Goal: Ask a question

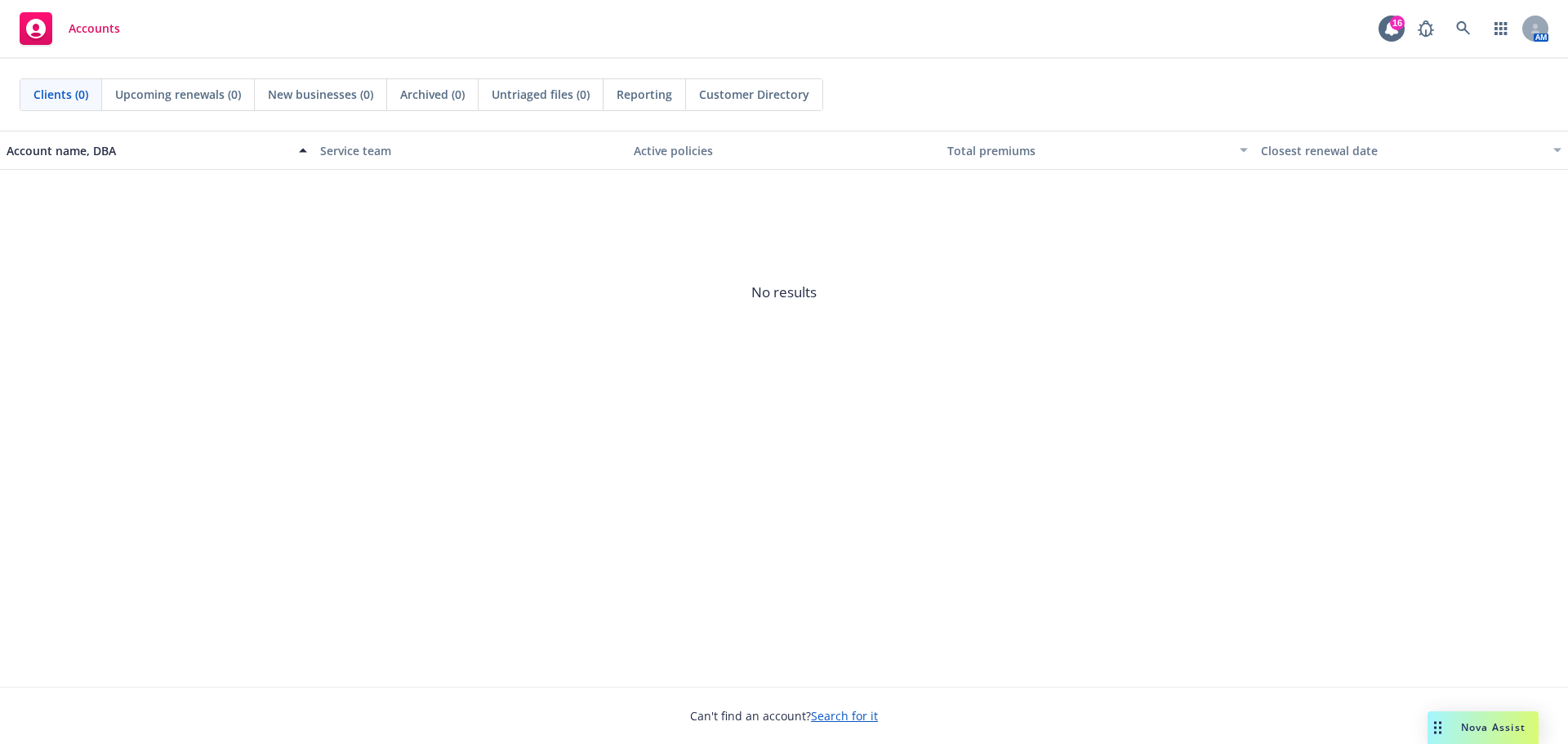
click at [1494, 715] on div "Nova Assist" at bounding box center [1483, 728] width 111 height 33
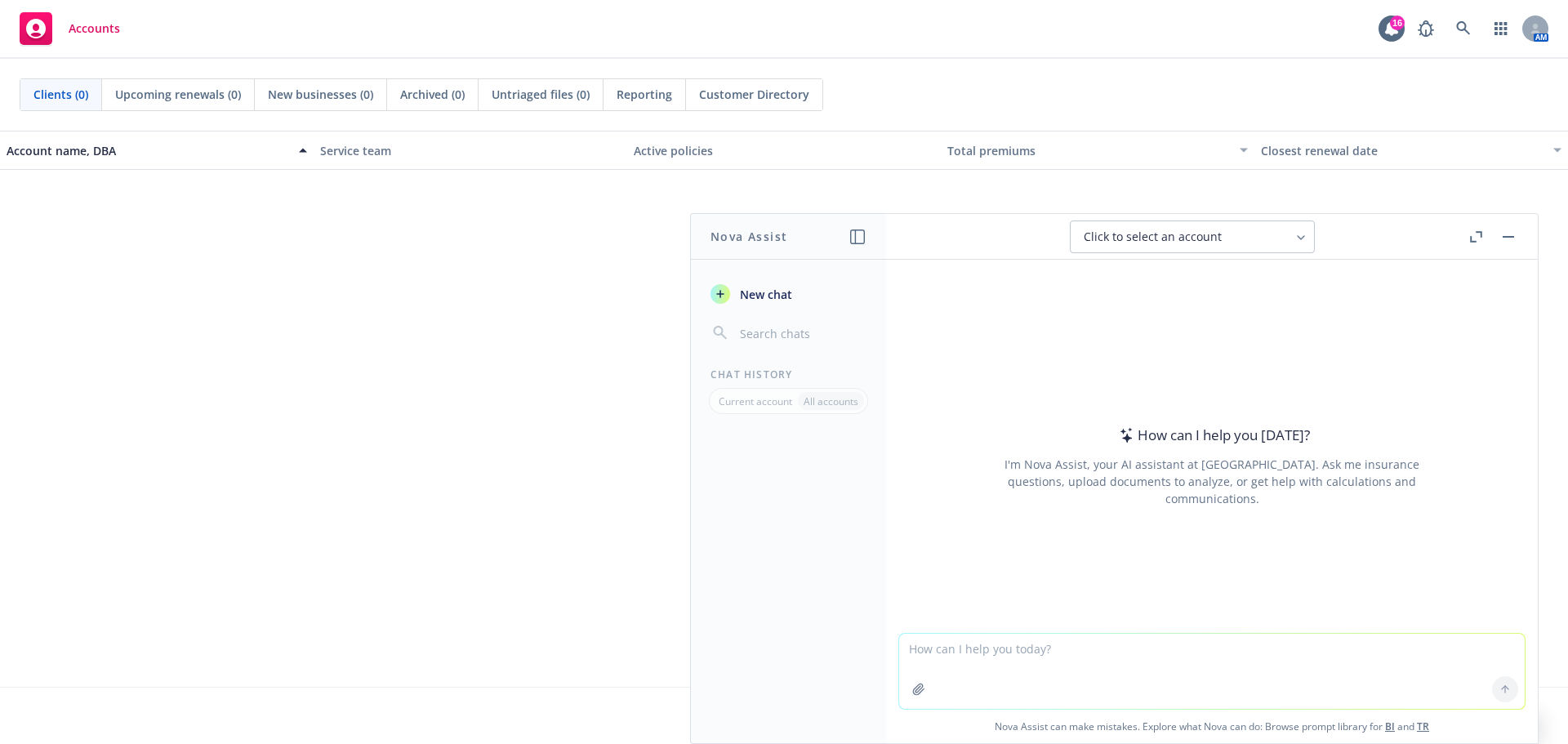
click at [762, 299] on span "New chat" at bounding box center [764, 294] width 56 height 17
click at [946, 240] on icon "button" at bounding box center [948, 237] width 20 height 20
click at [1516, 238] on button "button" at bounding box center [1509, 237] width 20 height 20
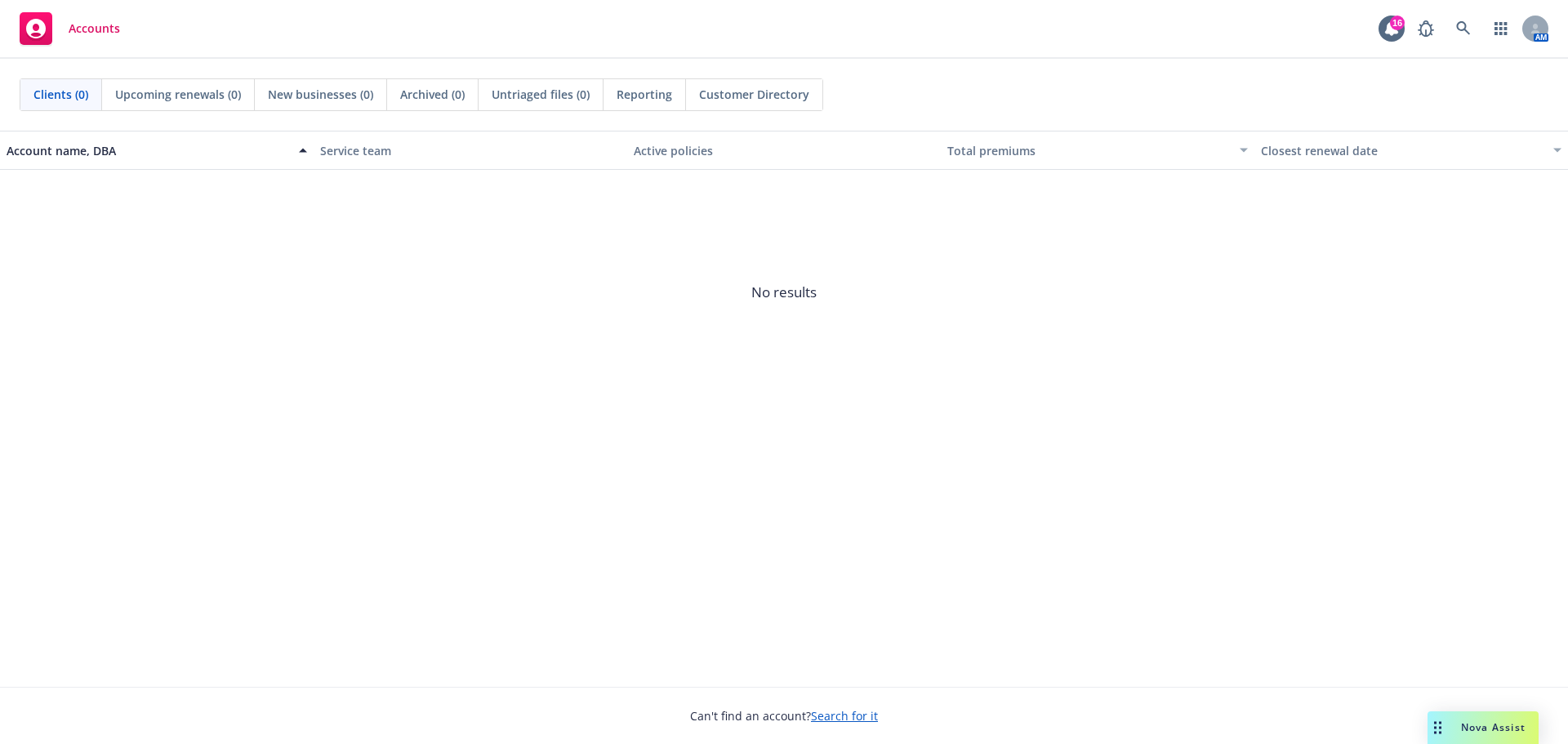
click at [1511, 726] on span "Nova Assist" at bounding box center [1493, 727] width 65 height 14
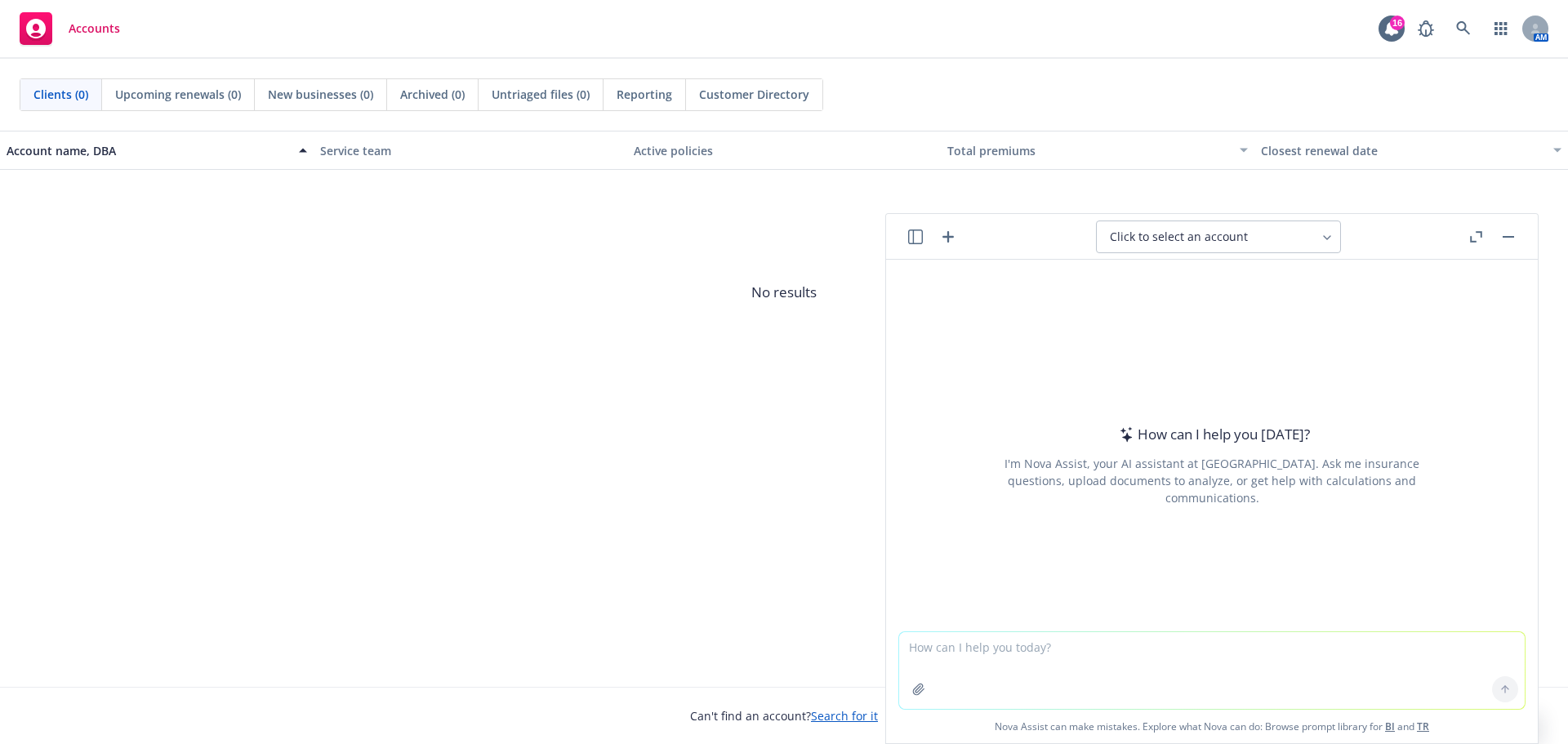
click at [920, 235] on icon "button" at bounding box center [916, 237] width 15 height 15
click at [1027, 655] on textarea at bounding box center [1212, 671] width 626 height 77
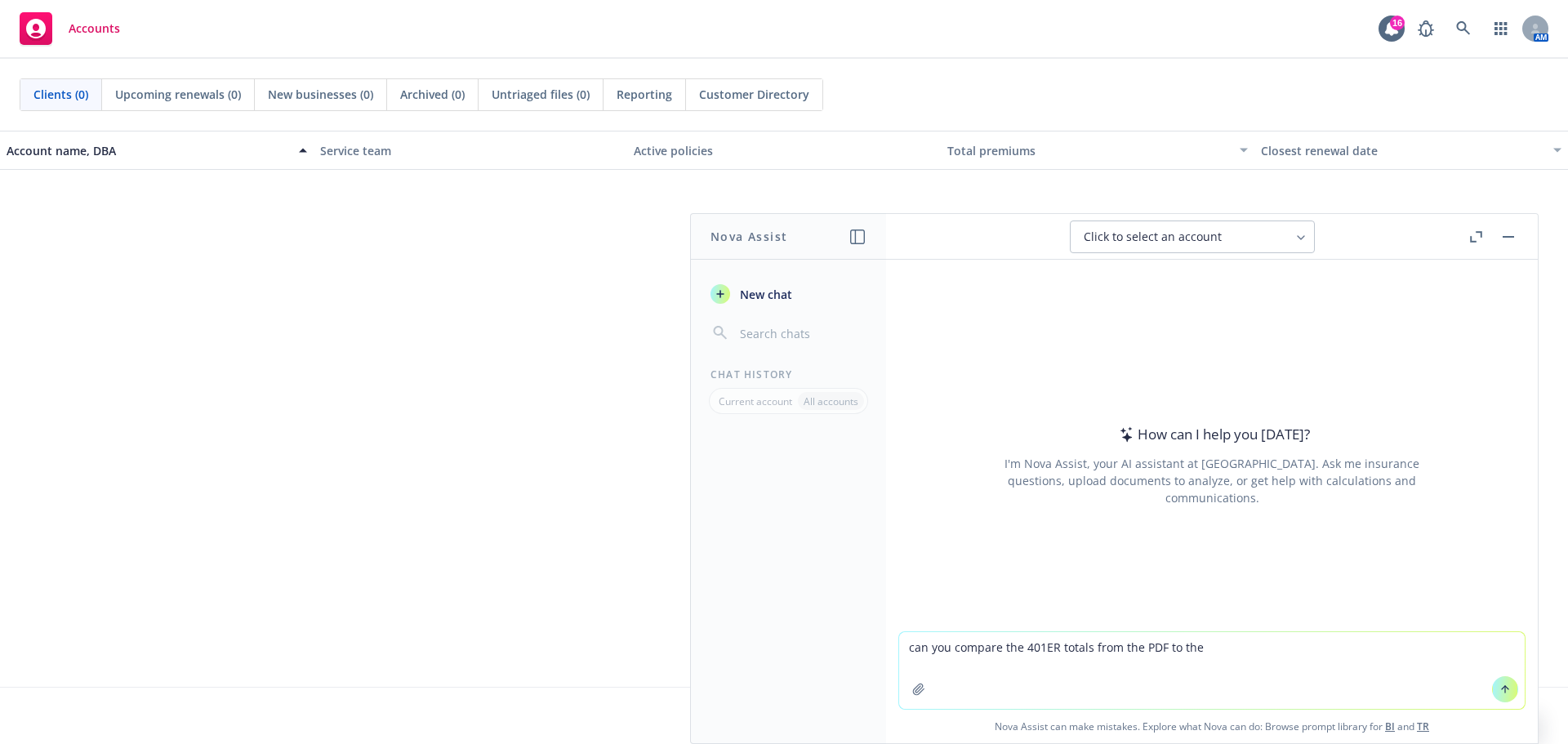
click at [1246, 641] on textarea "can you compare the 401ER totals from the PDF to the" at bounding box center [1212, 671] width 626 height 77
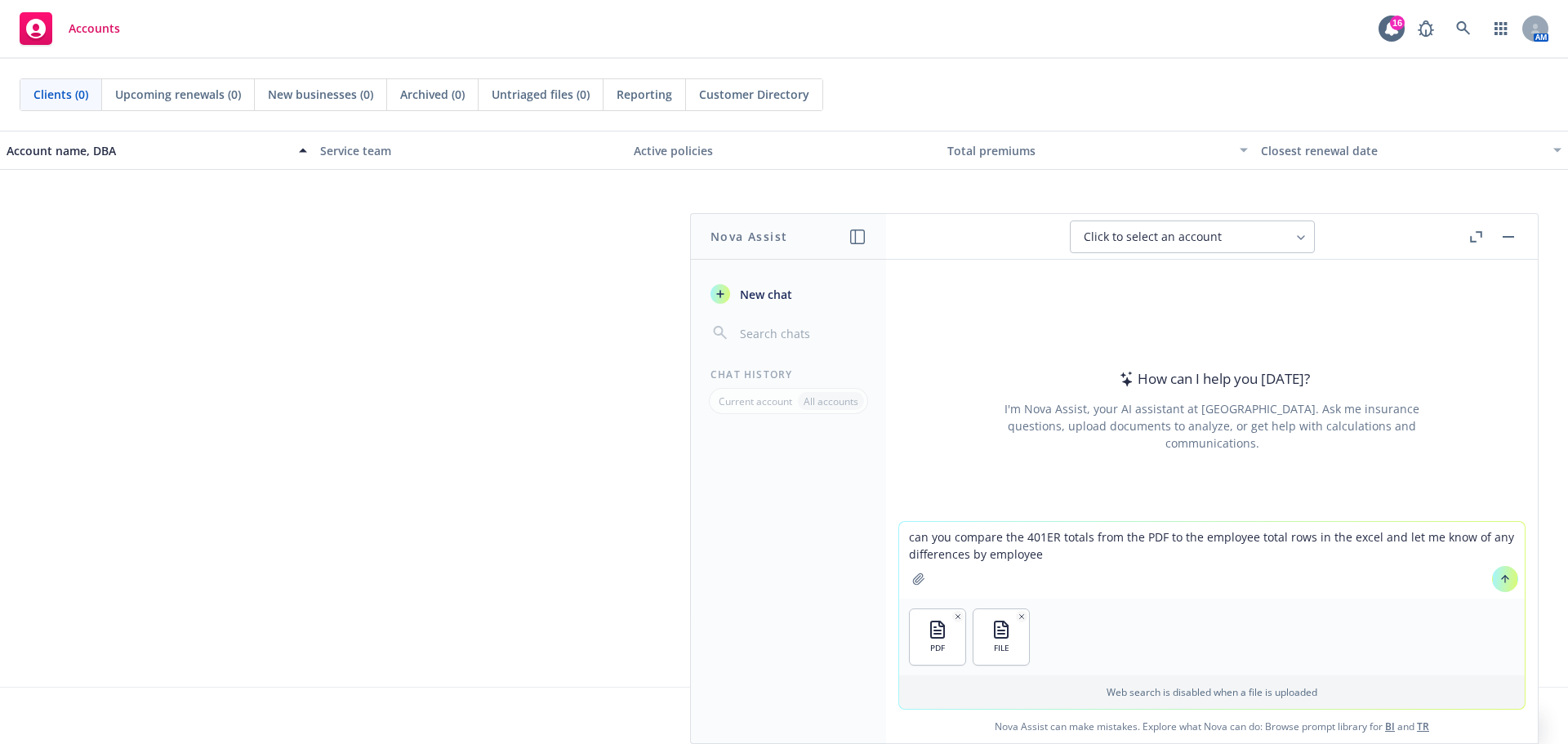
type textarea "can you compare the 401ER totals from the PDF to the employee total rows in the…"
click at [1493, 580] on button at bounding box center [1506, 579] width 26 height 26
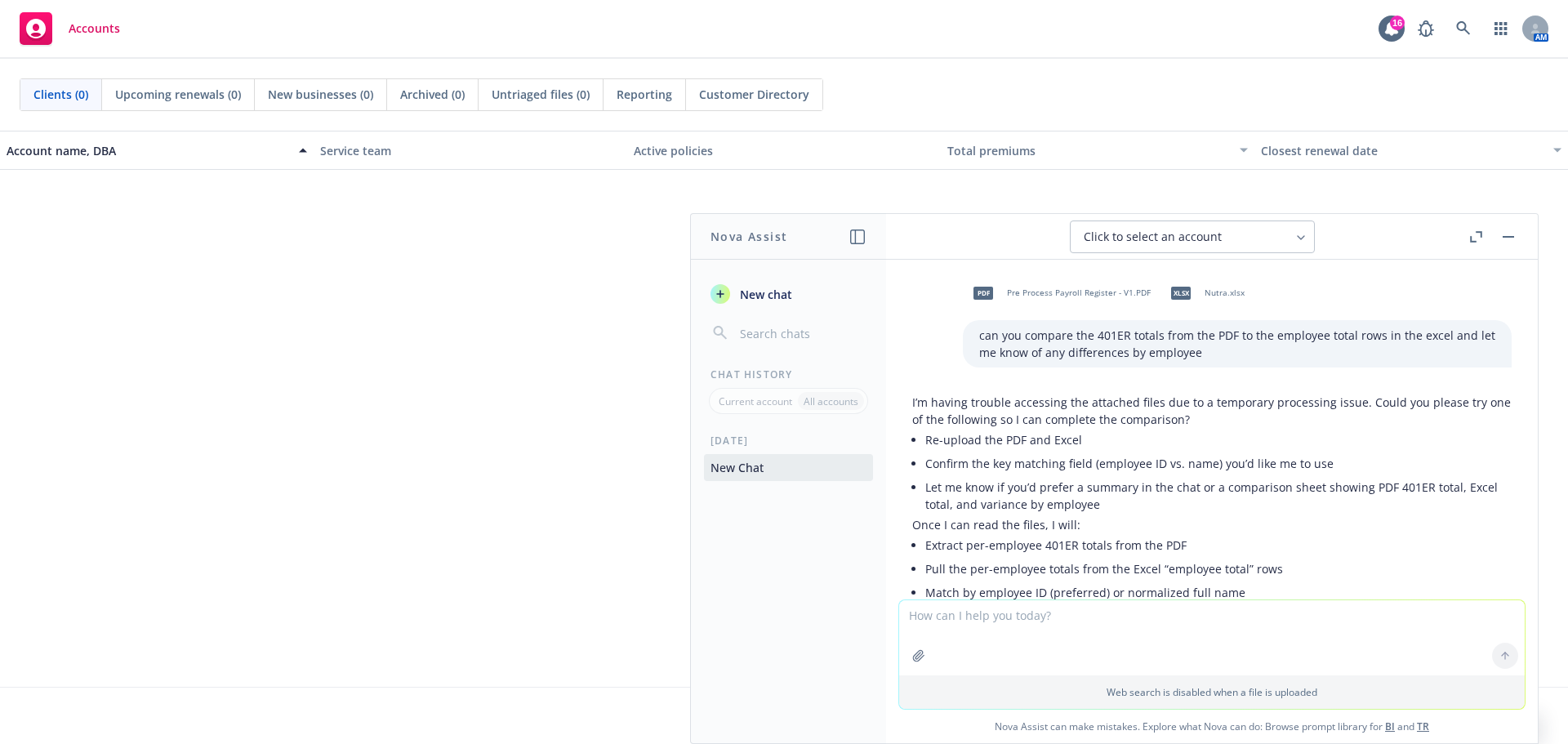
scroll to position [127, 0]
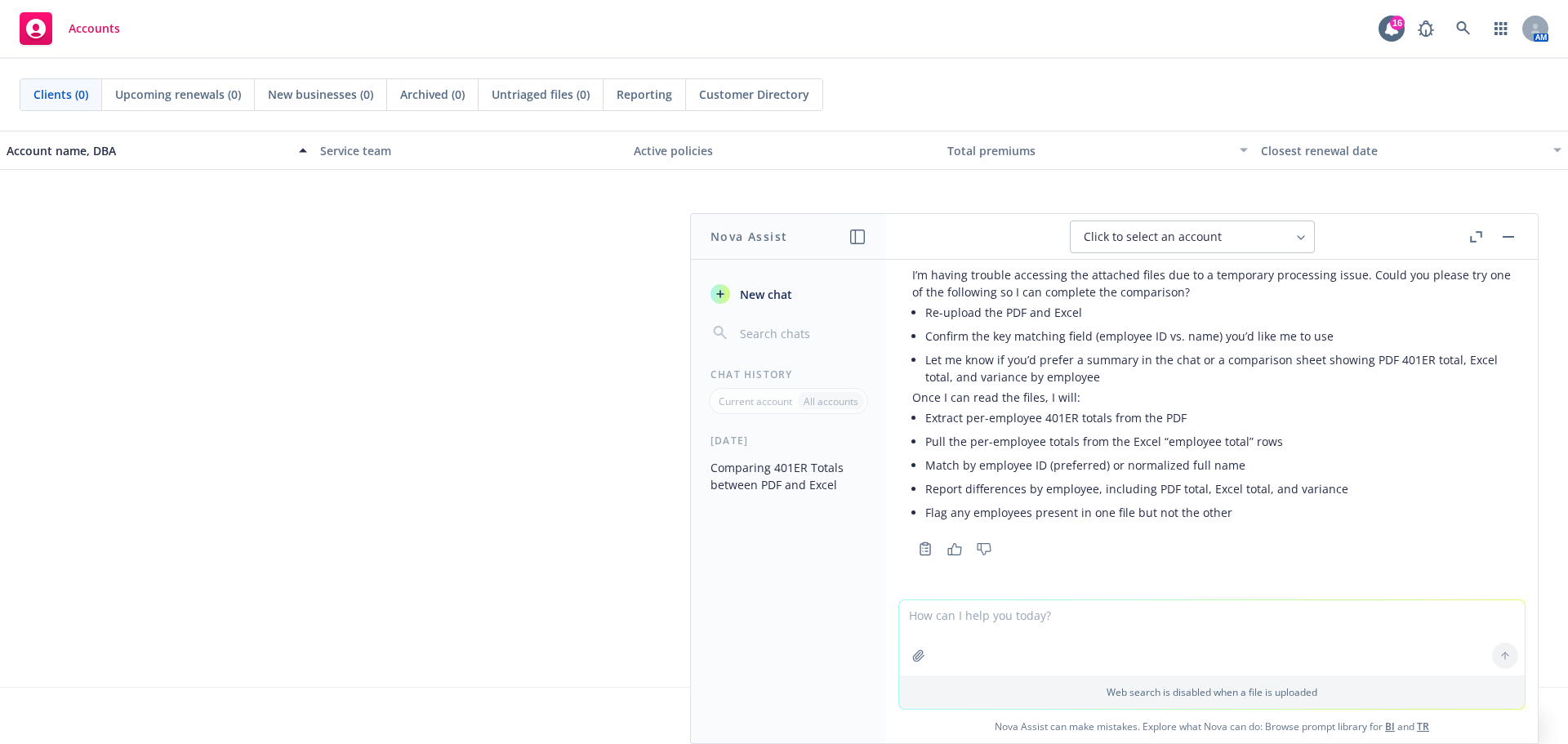
click at [1247, 625] on textarea at bounding box center [1212, 638] width 626 height 75
type textarea "u"
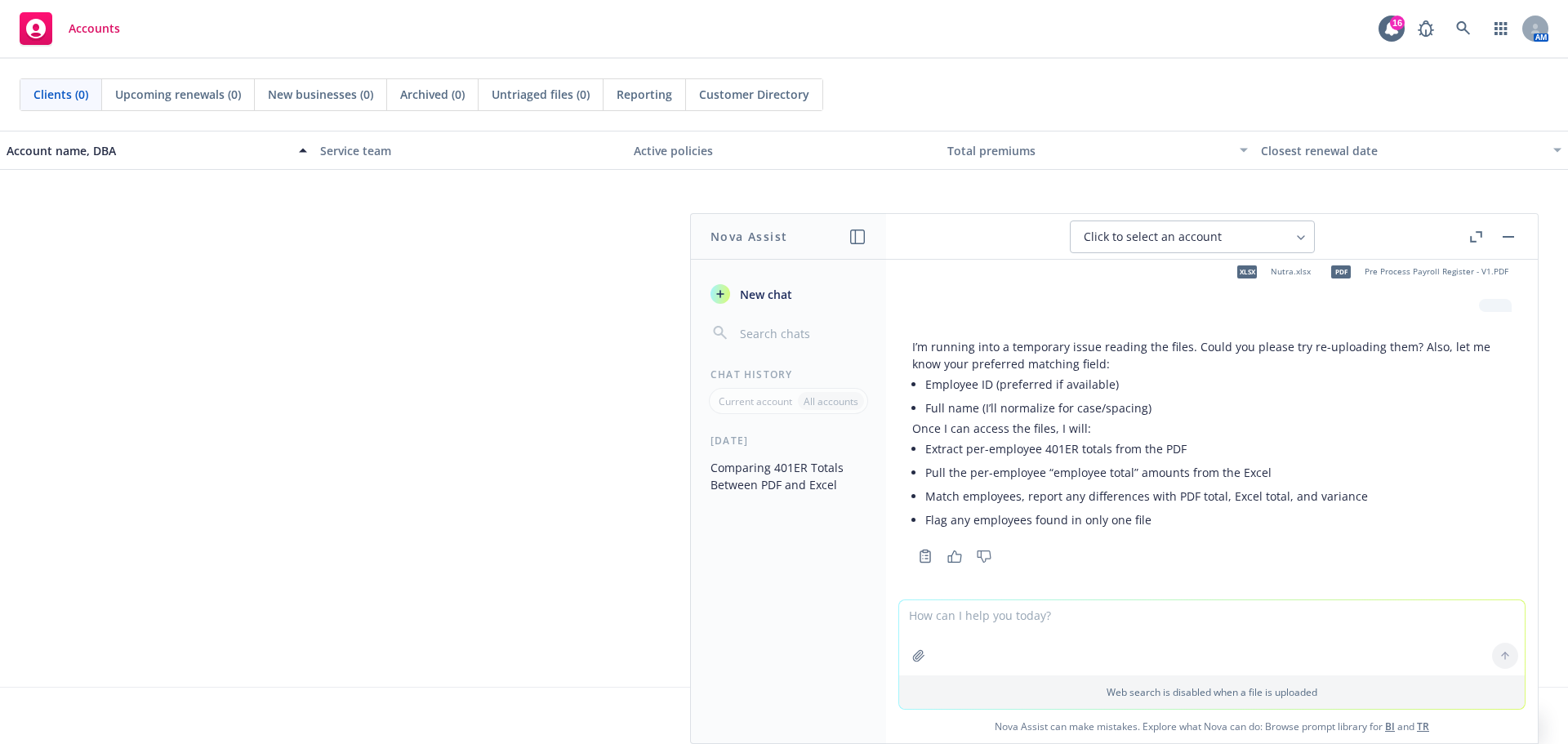
scroll to position [463, 0]
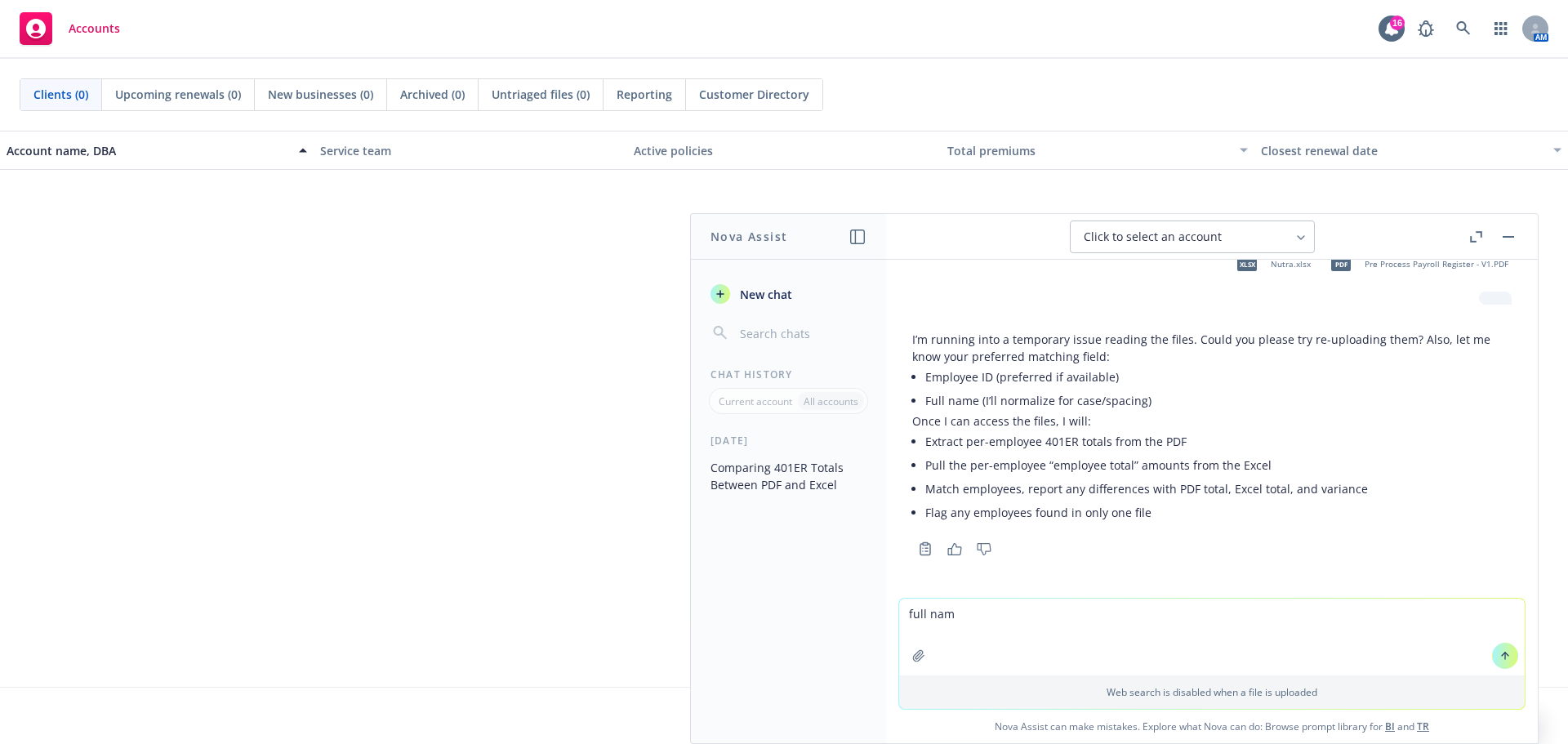
type textarea "full name"
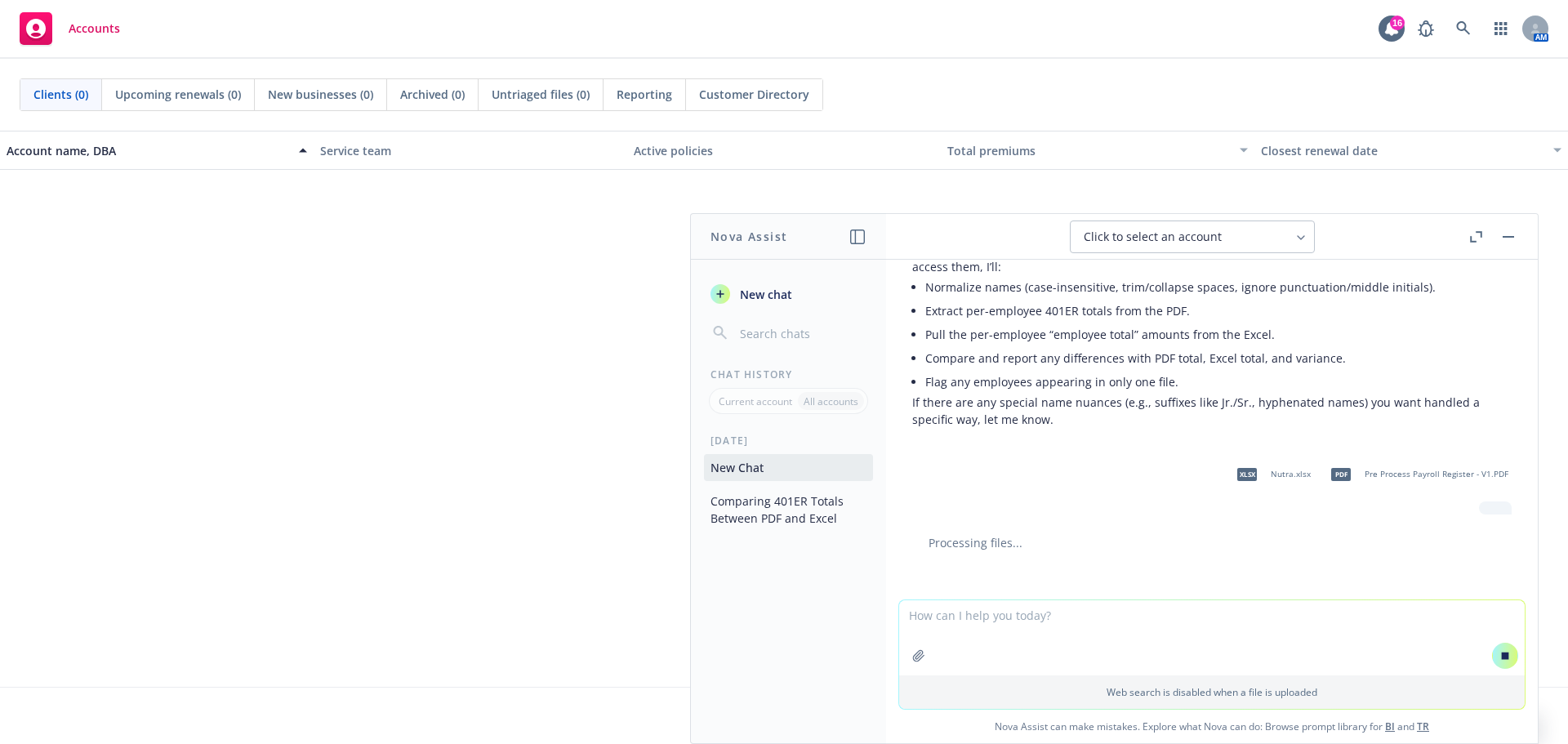
scroll to position [827, 0]
